Goal: Task Accomplishment & Management: Use online tool/utility

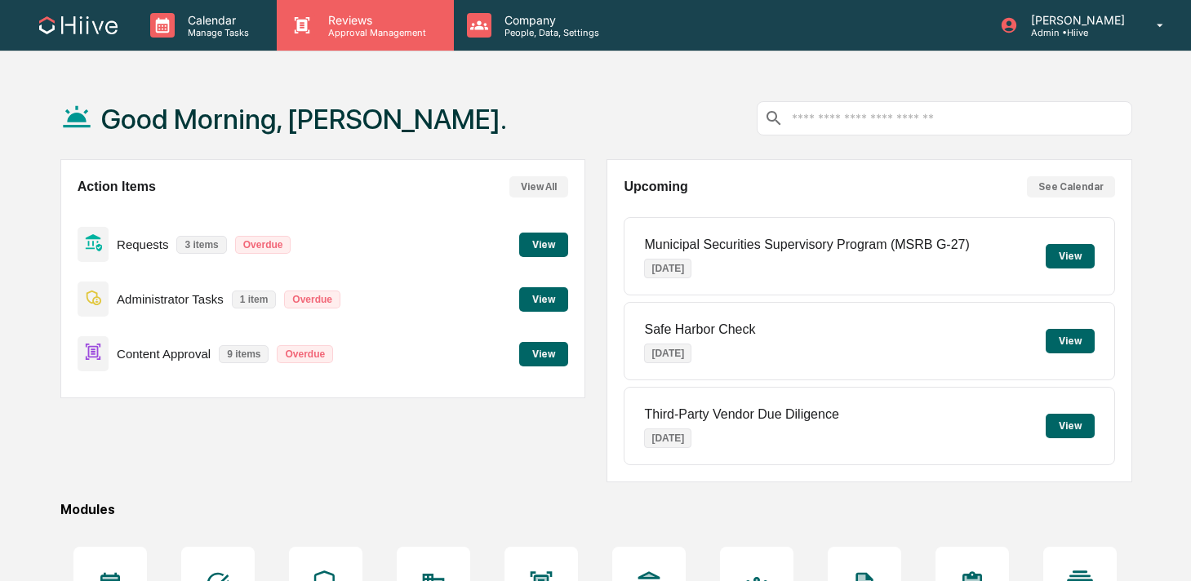
click at [390, 24] on p "Reviews" at bounding box center [374, 20] width 119 height 14
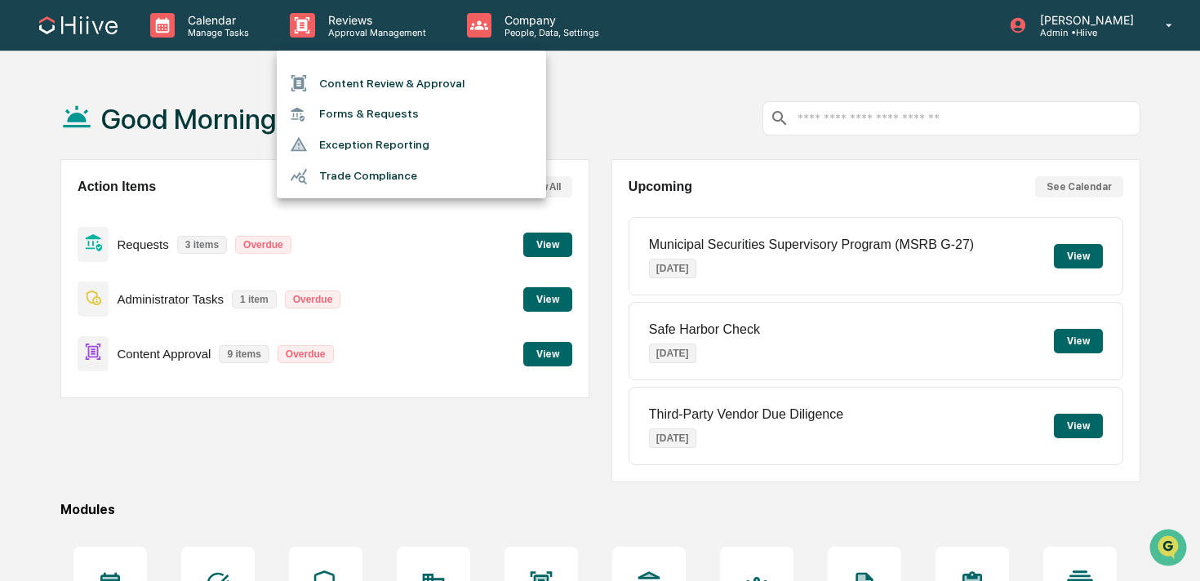
click at [366, 83] on li "Content Review & Approval" at bounding box center [411, 83] width 269 height 31
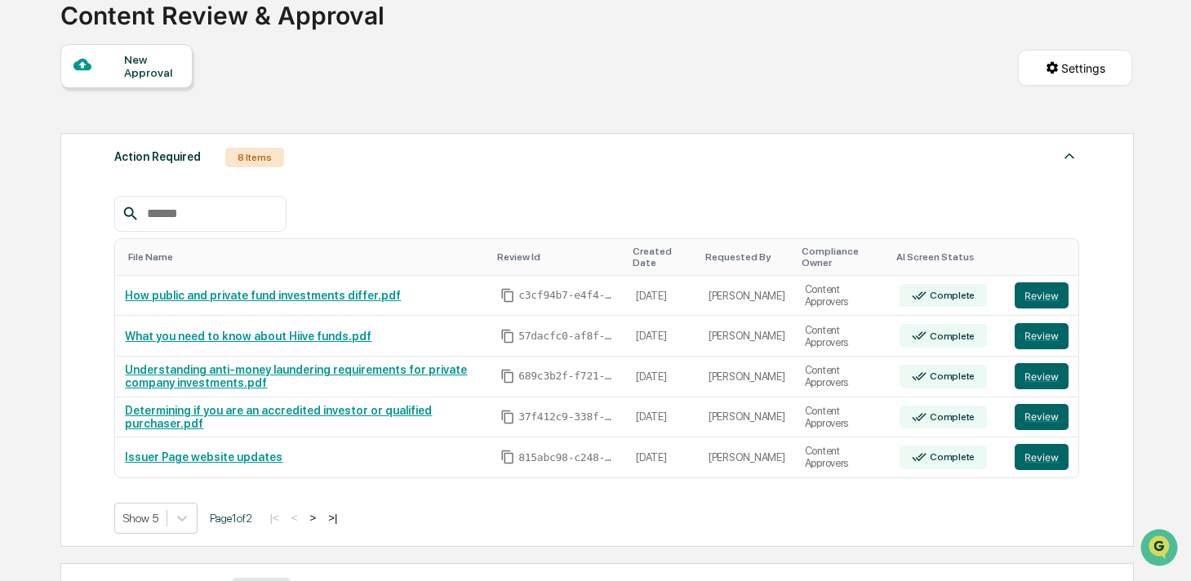
scroll to position [116, 0]
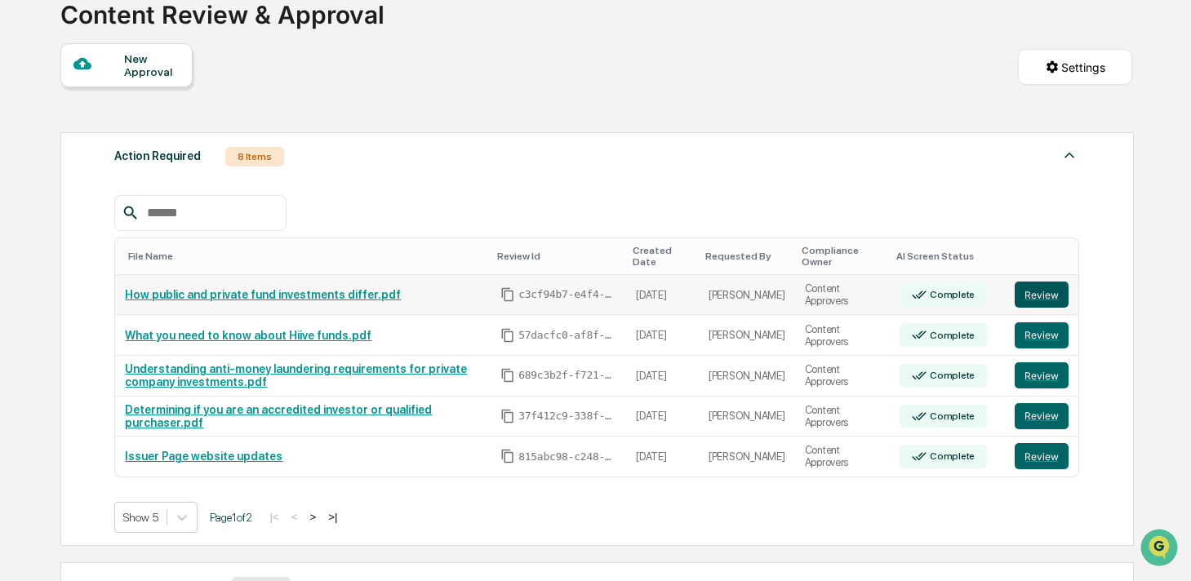
click at [1042, 293] on button "Review" at bounding box center [1042, 295] width 54 height 26
click at [1047, 294] on button "Review" at bounding box center [1042, 295] width 54 height 26
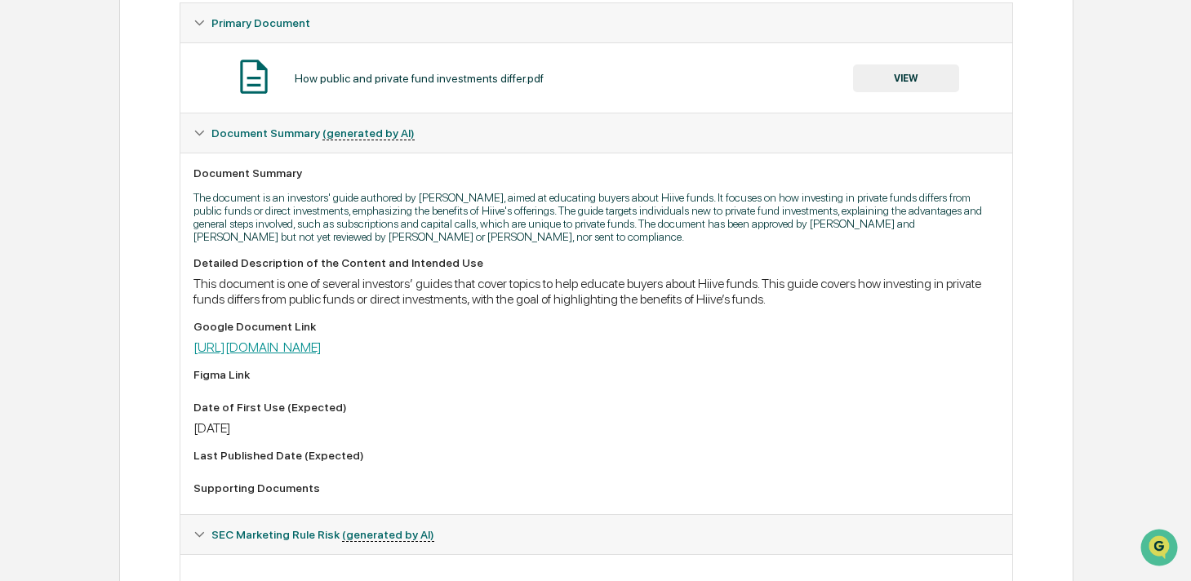
click at [322, 345] on link "[URL][DOMAIN_NAME]" at bounding box center [258, 348] width 128 height 16
click at [870, 75] on button "VIEW" at bounding box center [906, 79] width 106 height 28
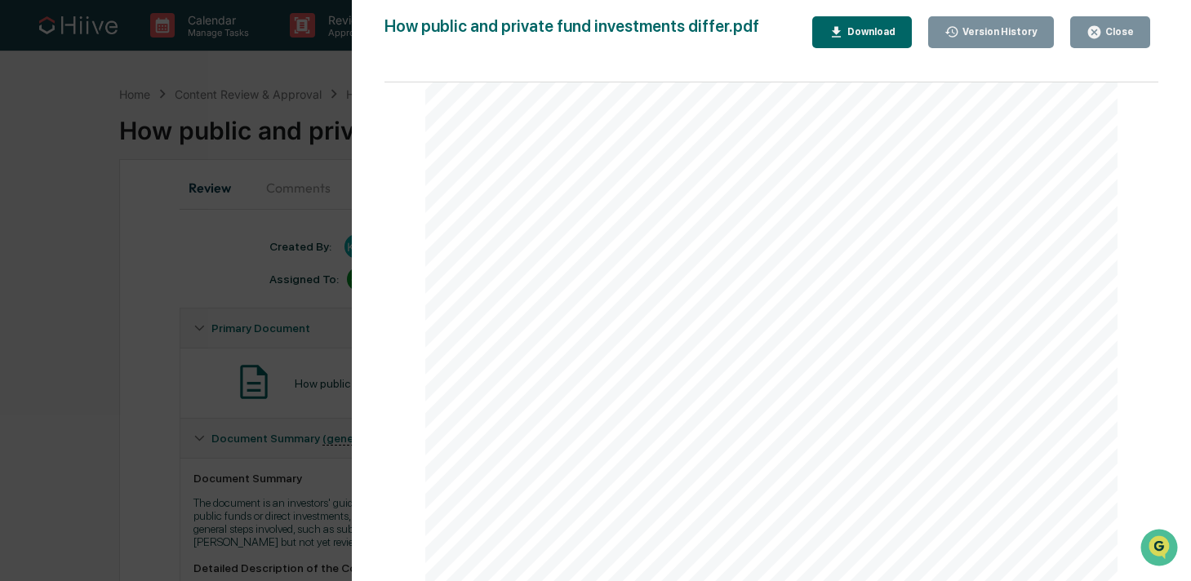
scroll to position [3759, 0]
click at [1117, 27] on div "Close" at bounding box center [1118, 31] width 32 height 11
